Goal: Transaction & Acquisition: Purchase product/service

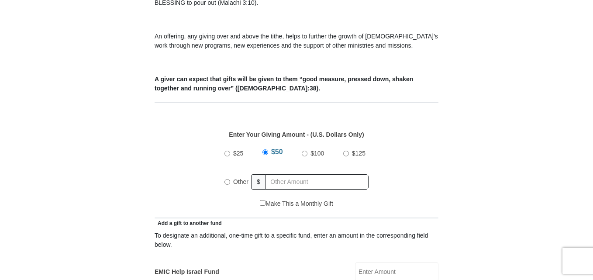
scroll to position [308, 0]
click at [230, 179] on input "Other" at bounding box center [228, 182] width 6 height 6
radio input "true"
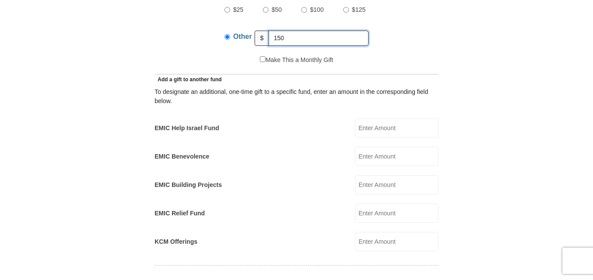
scroll to position [451, 0]
type input "150"
click at [385, 118] on input "EMIC Help Israel Fund" at bounding box center [396, 127] width 83 height 19
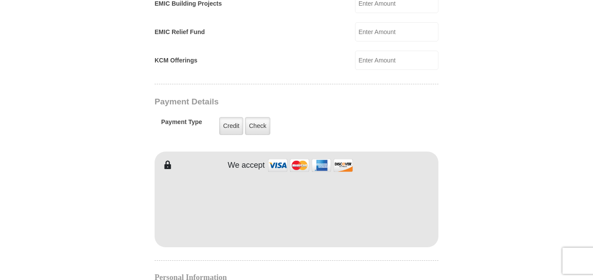
scroll to position [634, 0]
type input "50"
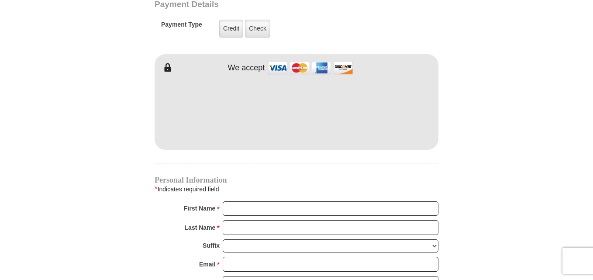
scroll to position [731, 0]
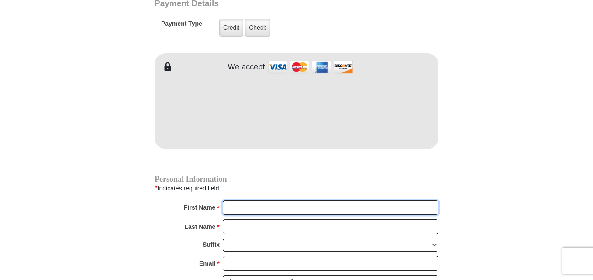
click at [264, 202] on input "First Name *" at bounding box center [331, 208] width 216 height 15
type input "[PERSON_NAME]"
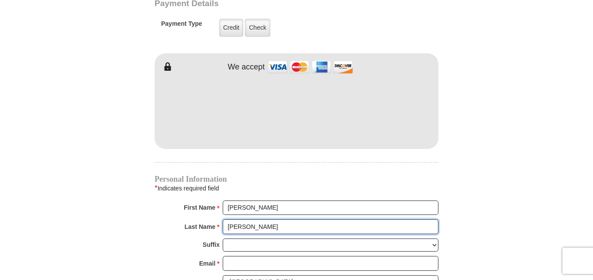
type input "[PERSON_NAME]"
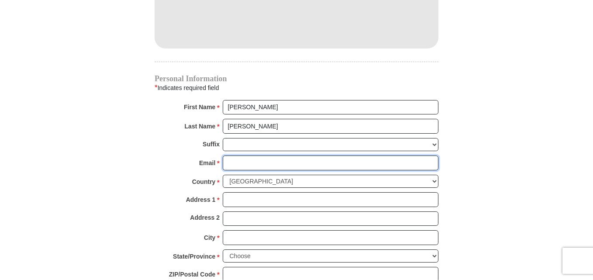
scroll to position [832, 0]
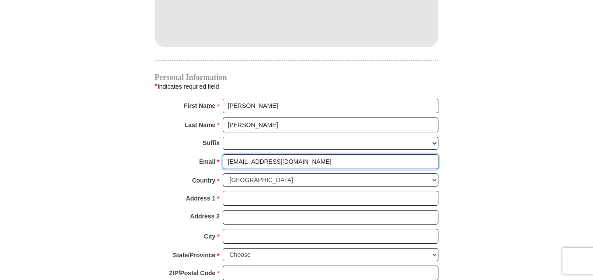
type input "[EMAIL_ADDRESS][DOMAIN_NAME]"
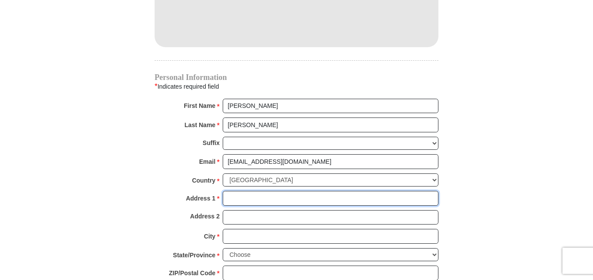
click at [248, 191] on input "Address 1 *" at bounding box center [331, 198] width 216 height 15
type input "[STREET_ADDRESS] Unit 1433"
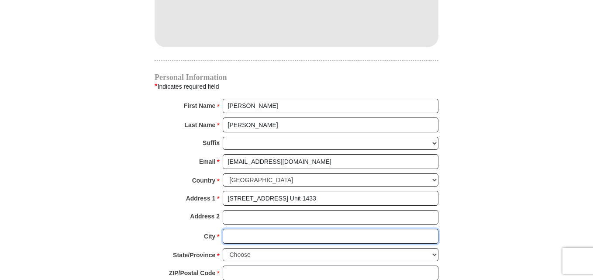
click at [237, 229] on input "City *" at bounding box center [331, 236] width 216 height 15
type input "Wheaton"
click at [257, 248] on select "Choose [US_STATE] [US_STATE] [US_STATE] [US_STATE] [US_STATE] Armed Forces Amer…" at bounding box center [331, 255] width 216 height 14
select select "IL"
click at [223, 248] on select "Choose [US_STATE] [US_STATE] [US_STATE] [US_STATE] [US_STATE] Armed Forces Amer…" at bounding box center [331, 255] width 216 height 14
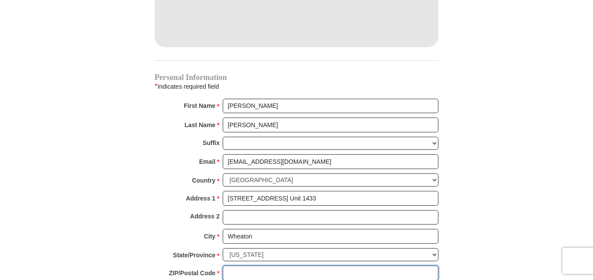
click at [237, 266] on input "ZIP/Postal Code *" at bounding box center [331, 273] width 216 height 15
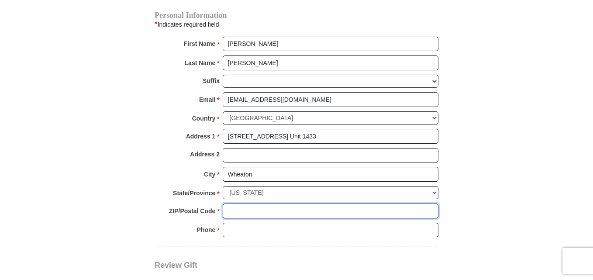
scroll to position [895, 0]
type input "60187"
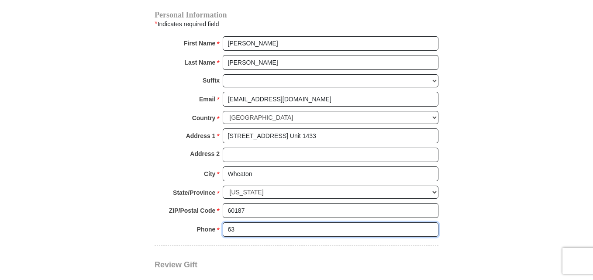
type input "6"
type input "6306398458"
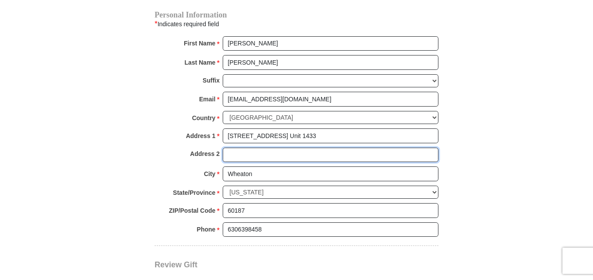
click at [279, 148] on input "Address 2" at bounding box center [331, 155] width 216 height 15
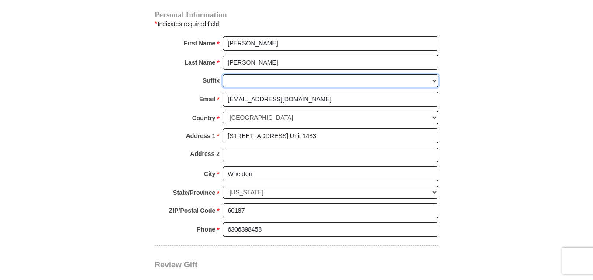
click at [248, 74] on select "[PERSON_NAME] I II III IV V VI" at bounding box center [331, 81] width 216 height 14
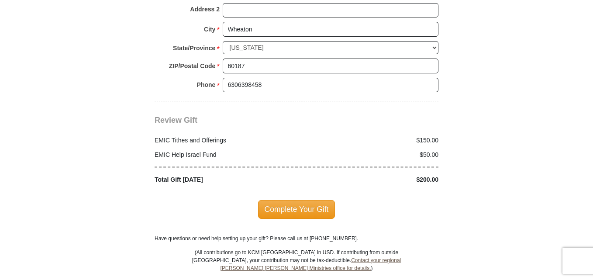
scroll to position [1043, 0]
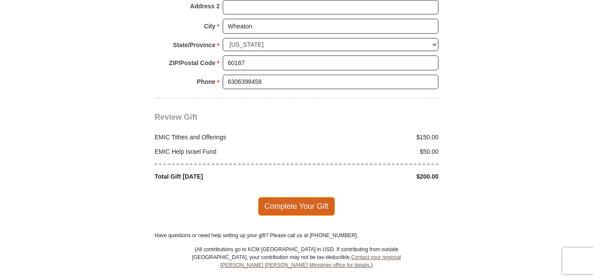
click at [282, 197] on span "Complete Your Gift" at bounding box center [296, 206] width 77 height 18
